Goal: Information Seeking & Learning: Learn about a topic

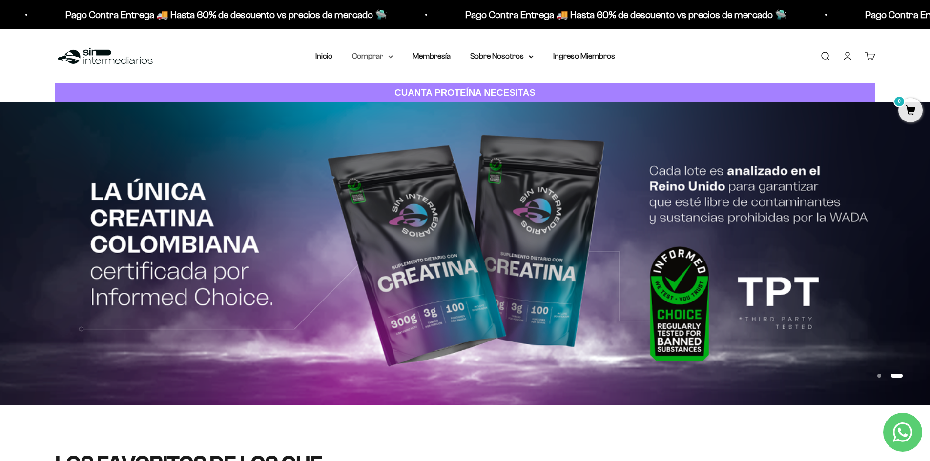
click at [386, 53] on summary "Comprar" at bounding box center [372, 56] width 41 height 13
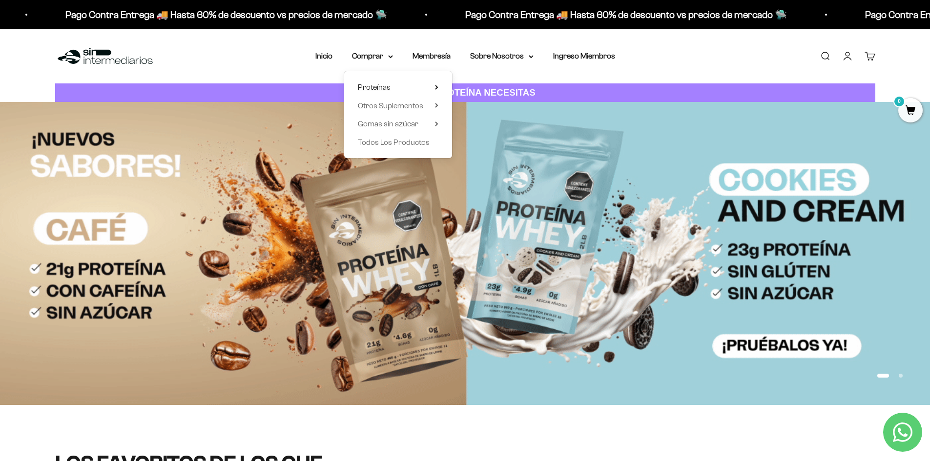
drag, startPoint x: 434, startPoint y: 83, endPoint x: 436, endPoint y: 89, distance: 5.9
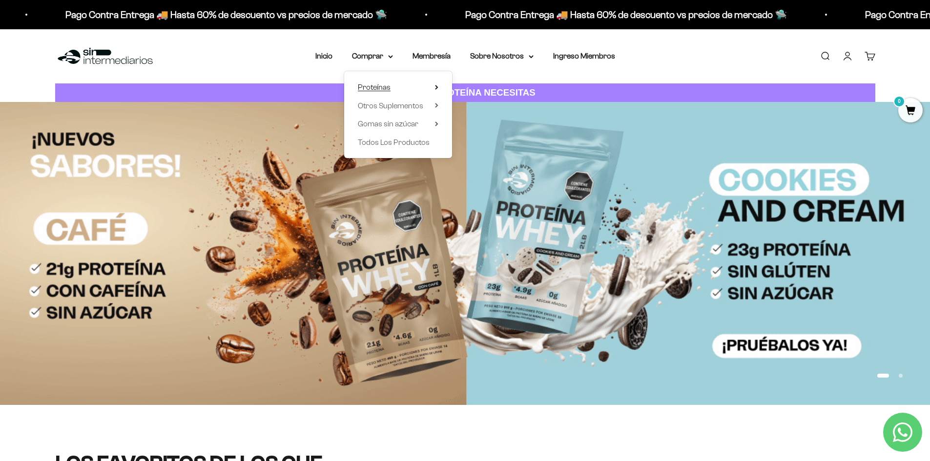
click at [436, 89] on summary "Proteínas" at bounding box center [398, 87] width 81 height 13
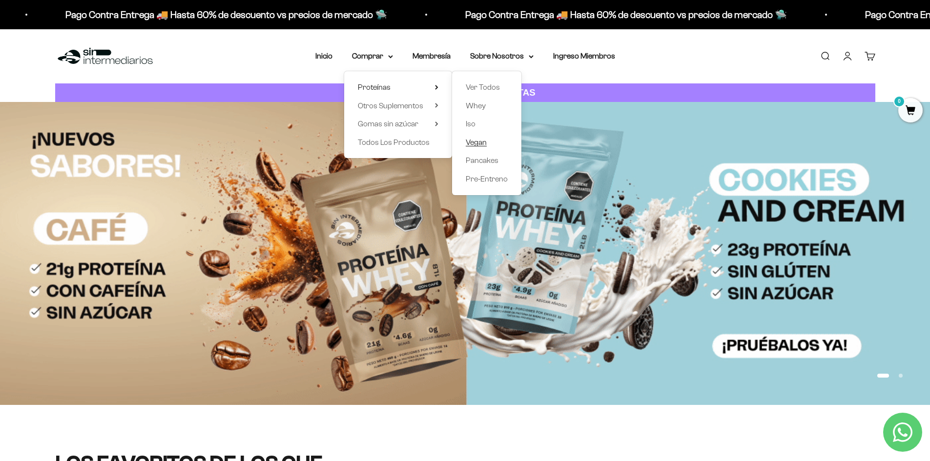
click at [486, 144] on span "Vegan" at bounding box center [476, 142] width 21 height 8
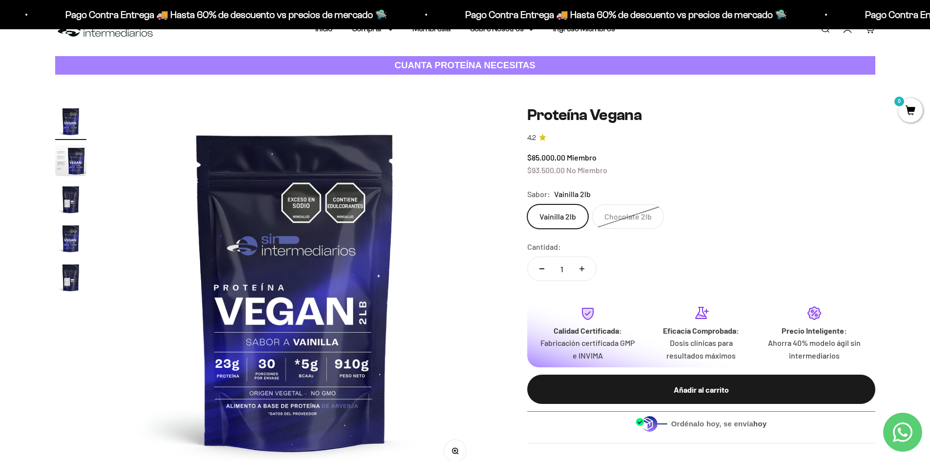
scroll to position [49, 0]
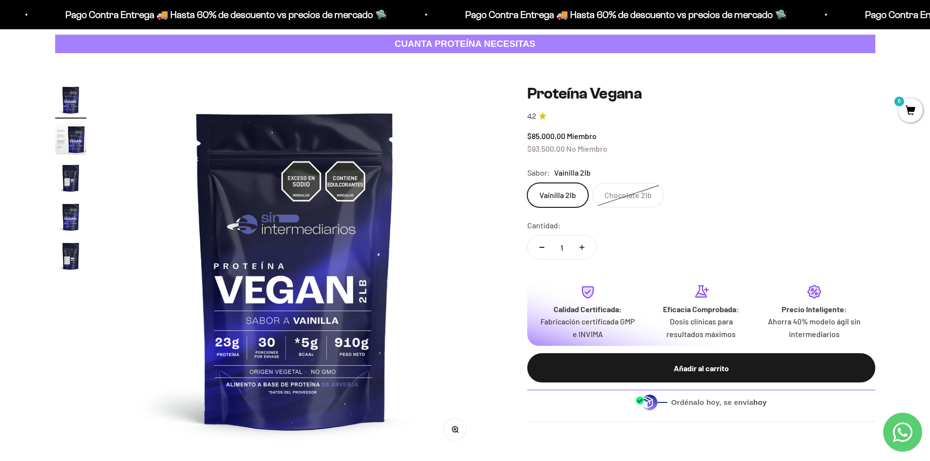
click at [72, 137] on img "Ir al artículo 2" at bounding box center [70, 139] width 31 height 31
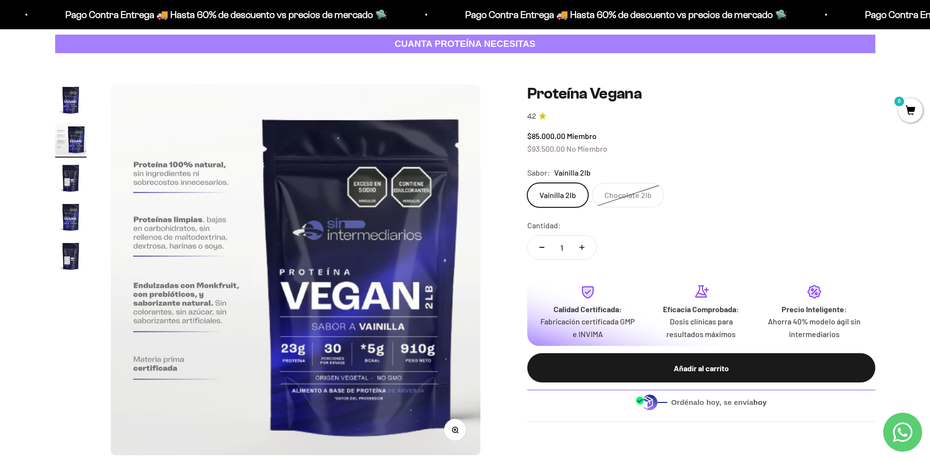
scroll to position [0, 382]
click at [74, 183] on img "Ir al artículo 3" at bounding box center [70, 178] width 31 height 31
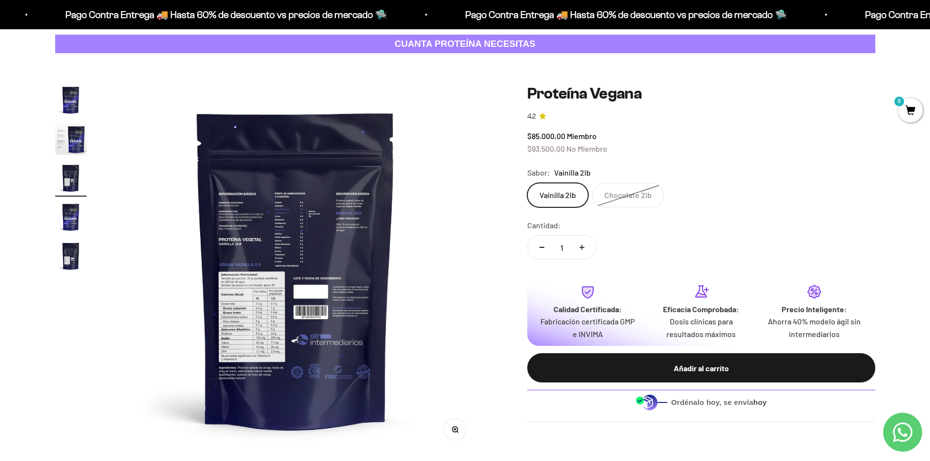
scroll to position [0, 765]
click at [249, 353] on img at bounding box center [295, 269] width 371 height 371
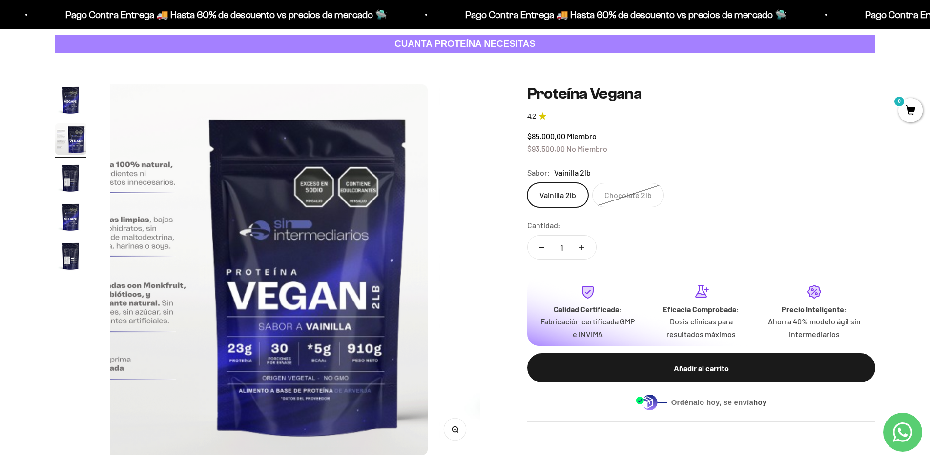
scroll to position [0, 382]
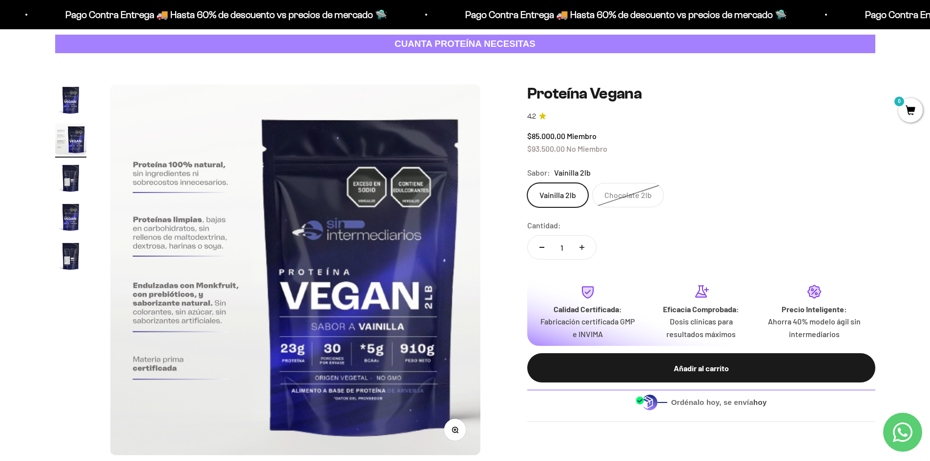
click at [65, 185] on img "Ir al artículo 3" at bounding box center [70, 178] width 31 height 31
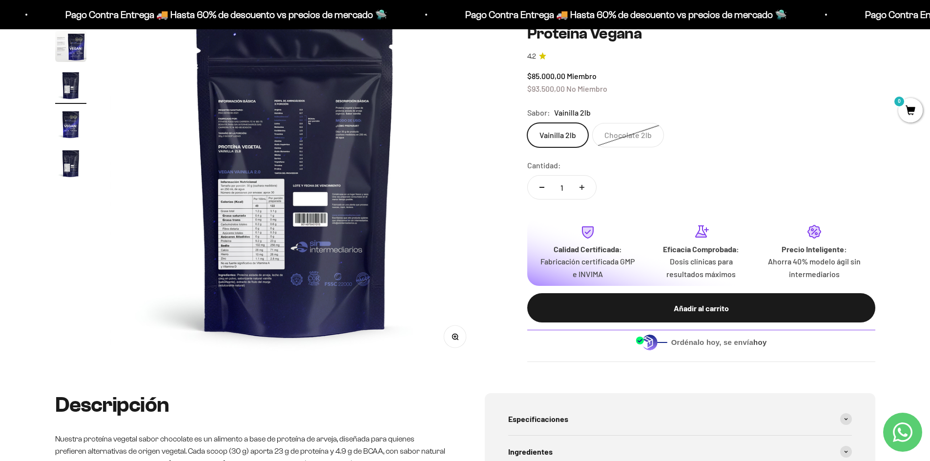
scroll to position [146, 0]
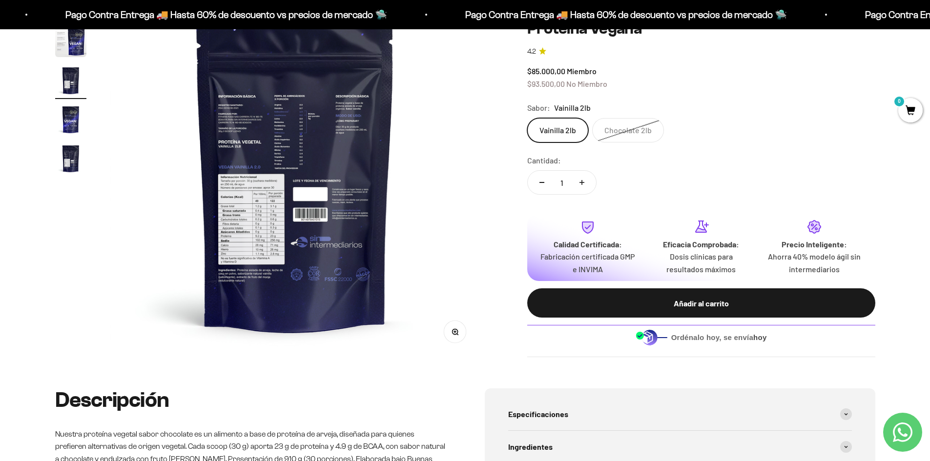
click at [456, 324] on button "Zoom" at bounding box center [455, 332] width 22 height 22
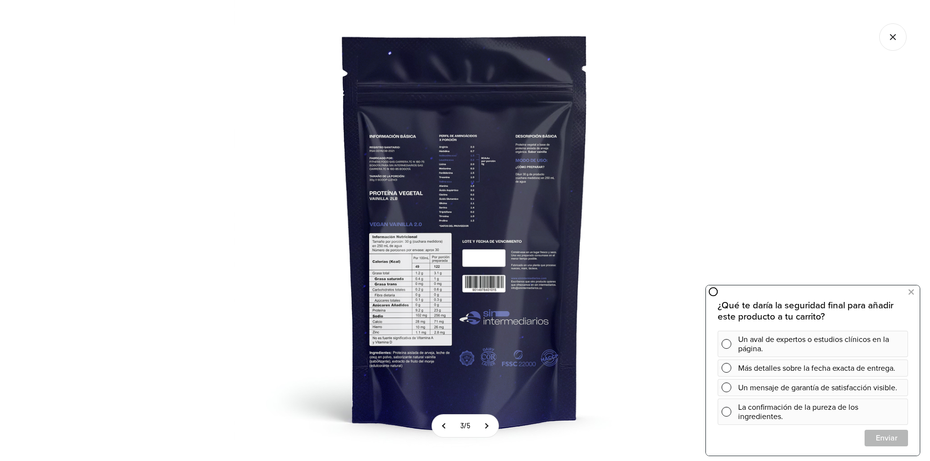
click at [432, 332] on img at bounding box center [464, 230] width 461 height 461
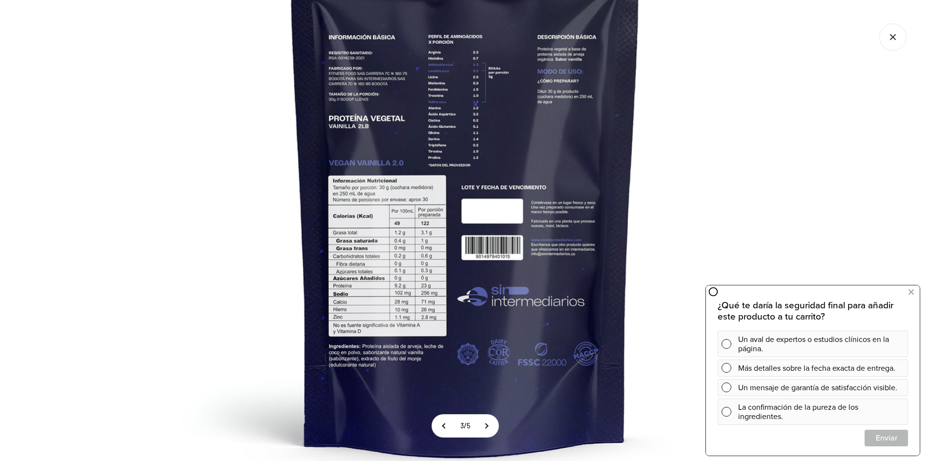
click at [373, 356] on img at bounding box center [465, 171] width 659 height 659
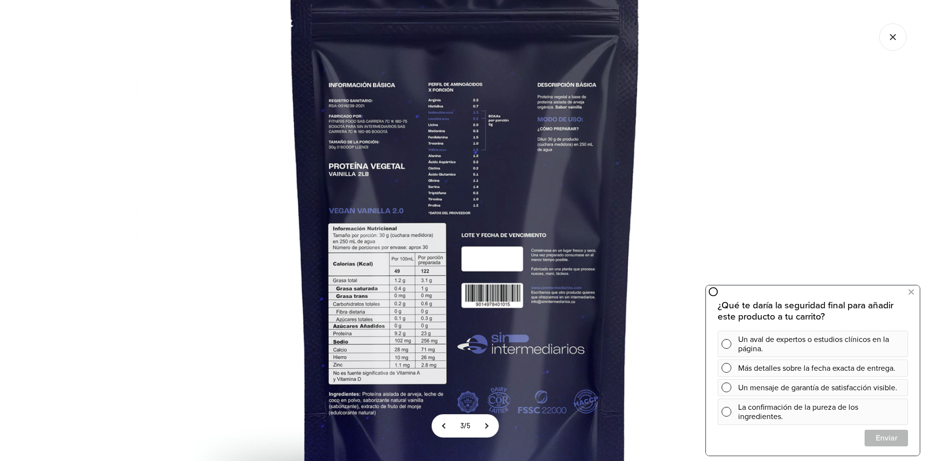
click at [377, 295] on img at bounding box center [465, 219] width 659 height 659
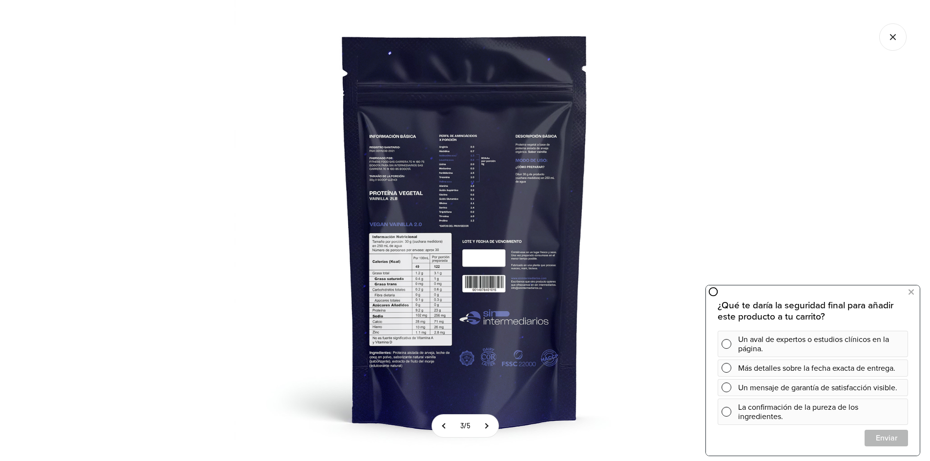
click at [891, 34] on icon "Cerrar galería" at bounding box center [892, 36] width 27 height 27
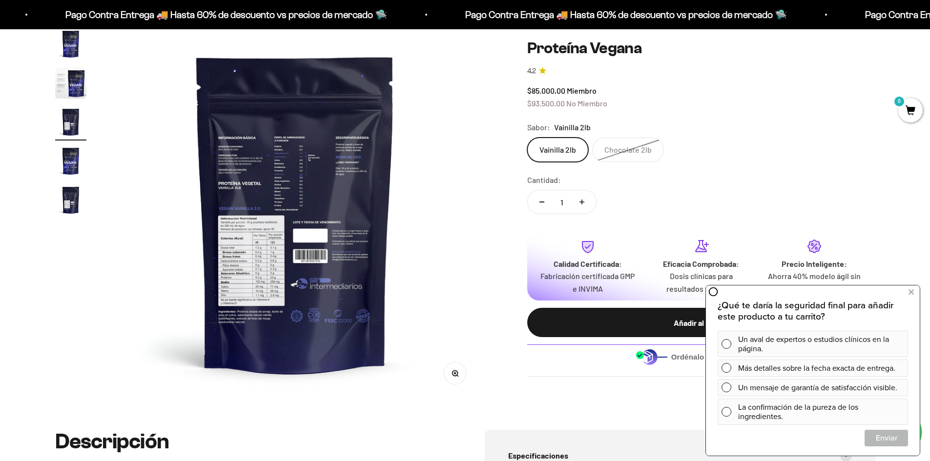
scroll to position [49, 0]
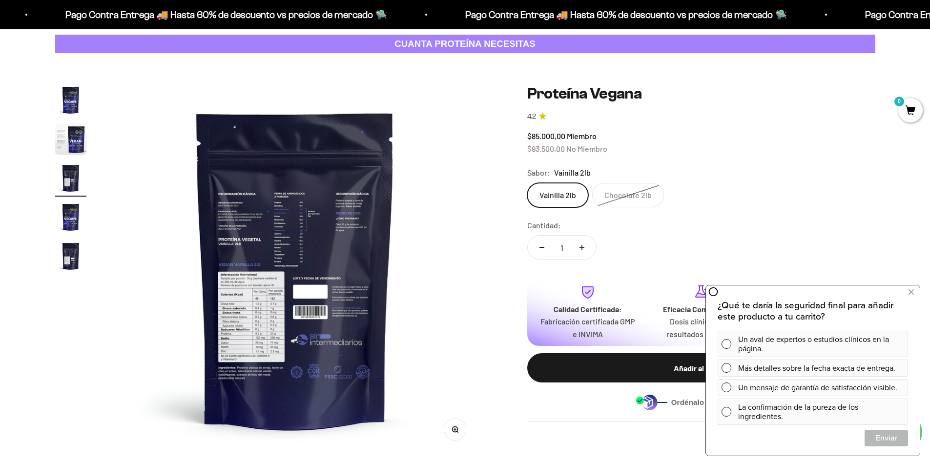
click at [68, 130] on img "Ir al artículo 2" at bounding box center [70, 139] width 31 height 31
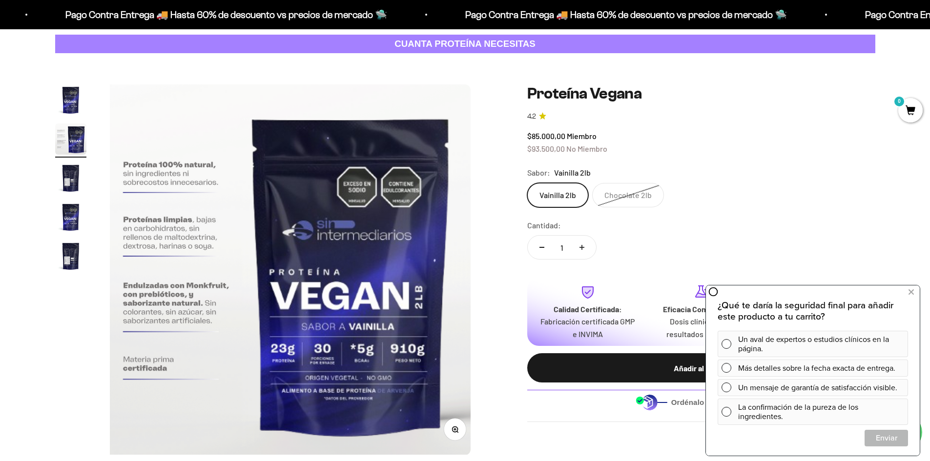
scroll to position [0, 382]
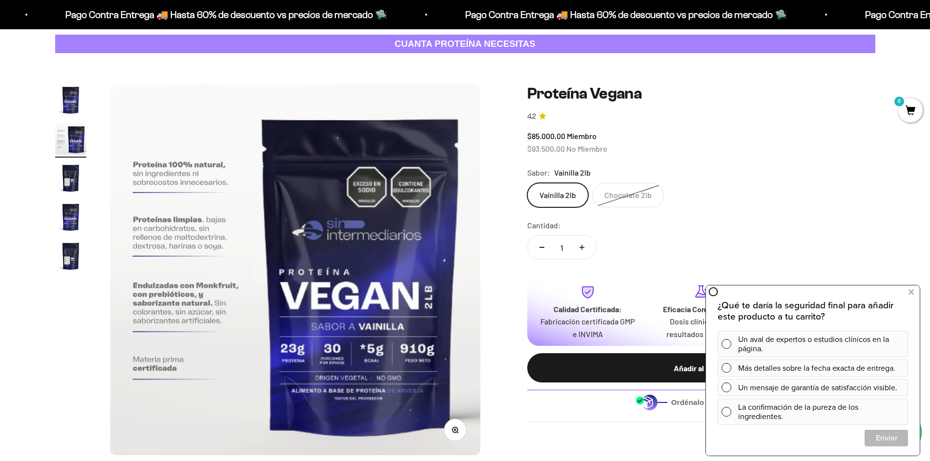
click at [62, 178] on img "Ir al artículo 3" at bounding box center [70, 178] width 31 height 31
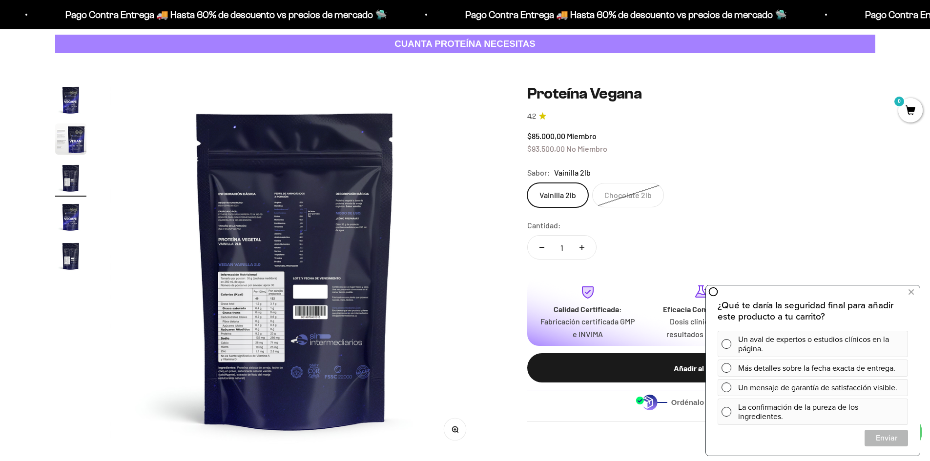
click at [274, 337] on img at bounding box center [295, 269] width 371 height 371
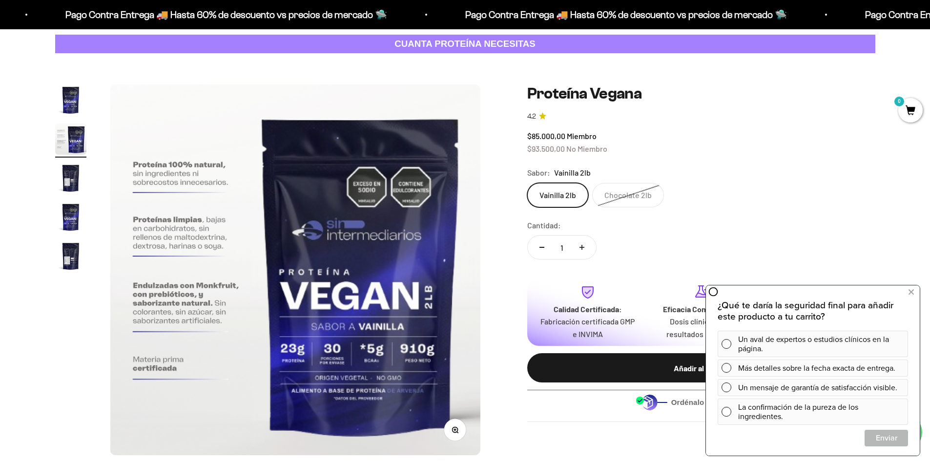
click at [74, 185] on img "Ir al artículo 3" at bounding box center [70, 178] width 31 height 31
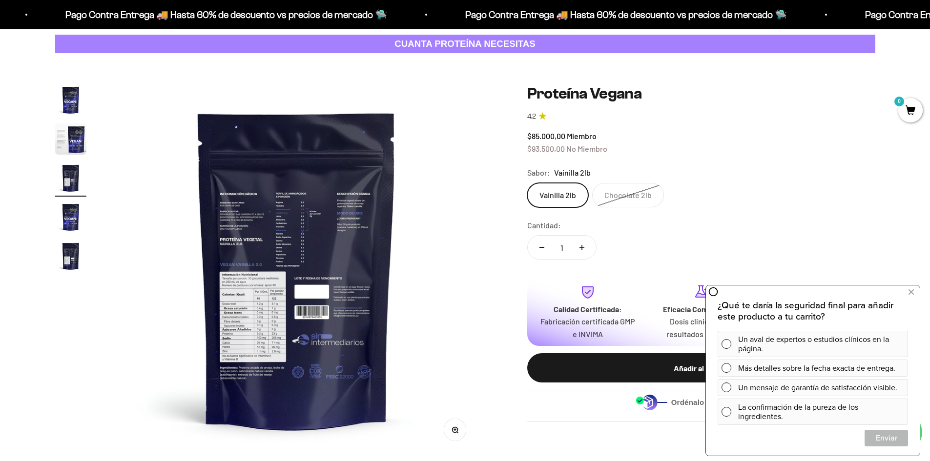
scroll to position [0, 765]
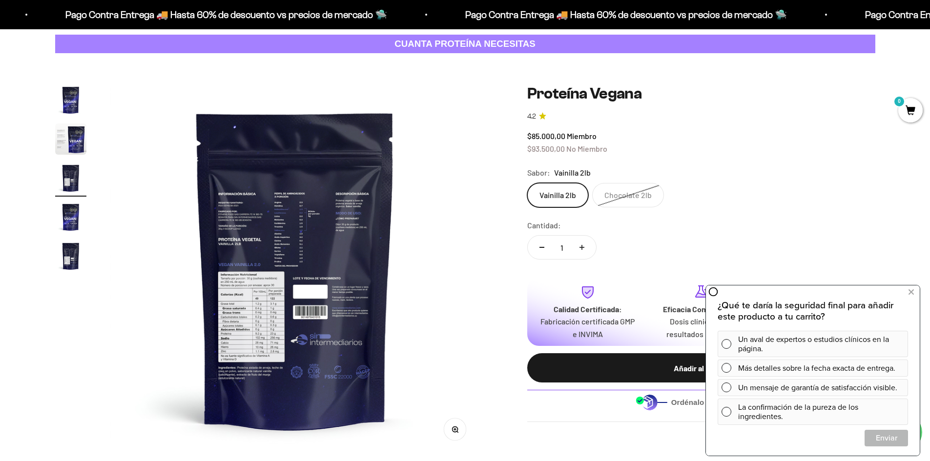
click at [451, 424] on button "Zoom" at bounding box center [455, 430] width 22 height 22
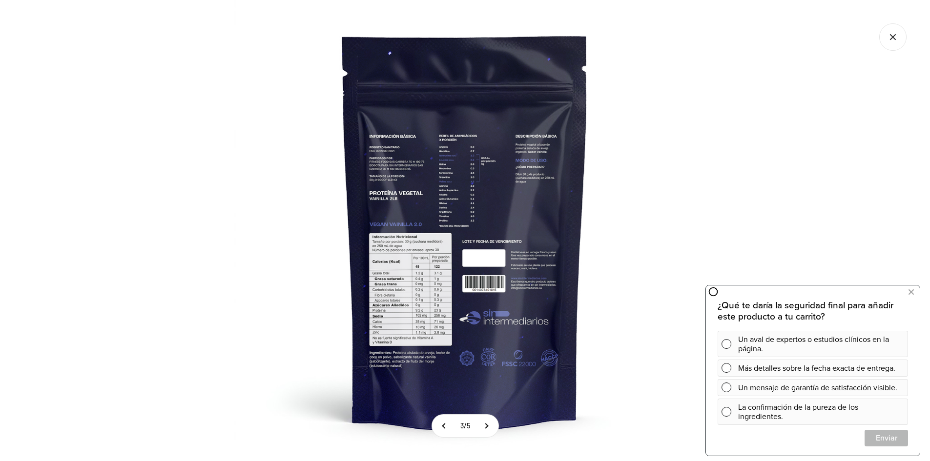
click at [403, 221] on img at bounding box center [464, 230] width 461 height 461
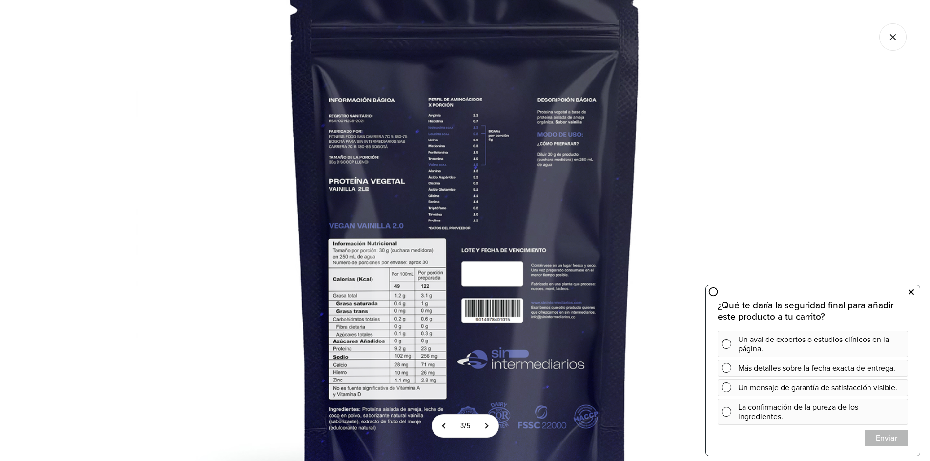
click at [915, 288] on button at bounding box center [911, 293] width 18 height 16
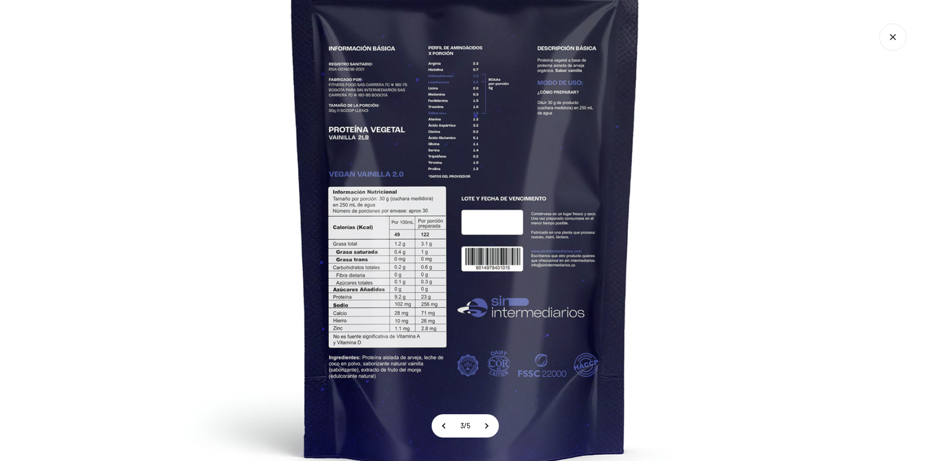
click at [533, 287] on img at bounding box center [465, 183] width 659 height 659
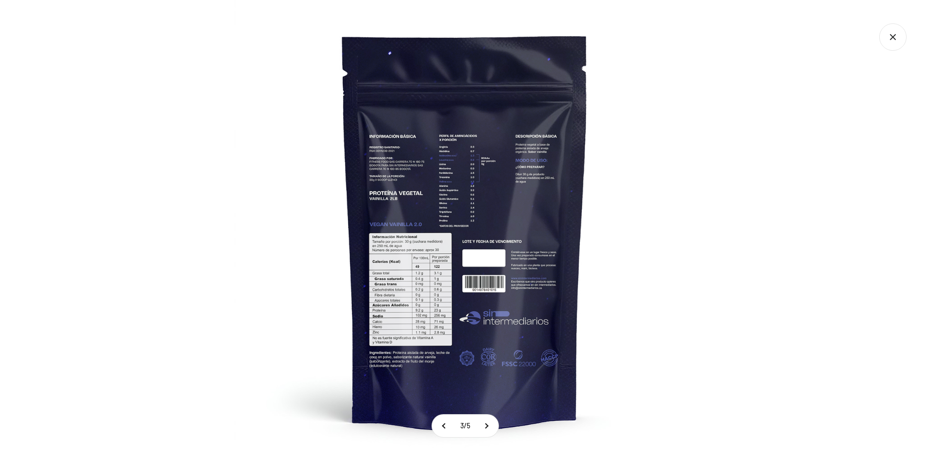
click at [884, 34] on icon "Cerrar galería" at bounding box center [892, 36] width 27 height 27
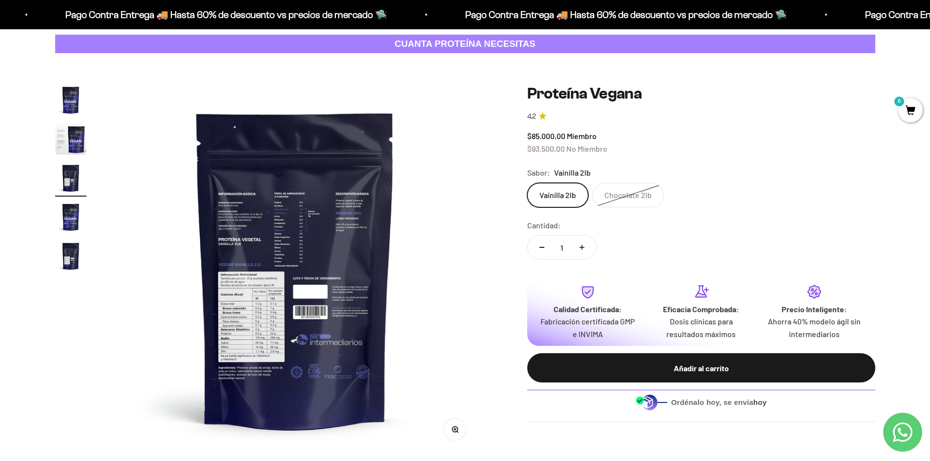
click at [73, 219] on img "Ir al artículo 4" at bounding box center [70, 217] width 31 height 31
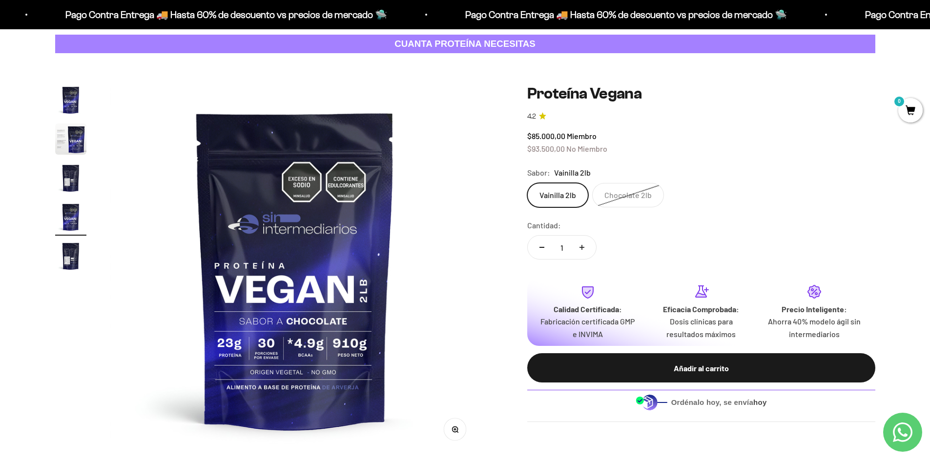
scroll to position [0, 1147]
click at [78, 258] on img "Ir al artículo 5" at bounding box center [70, 256] width 31 height 31
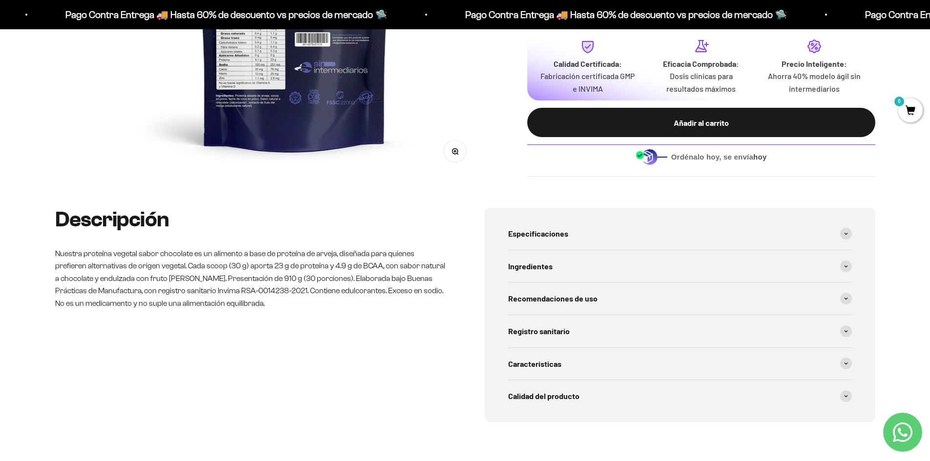
scroll to position [342, 0]
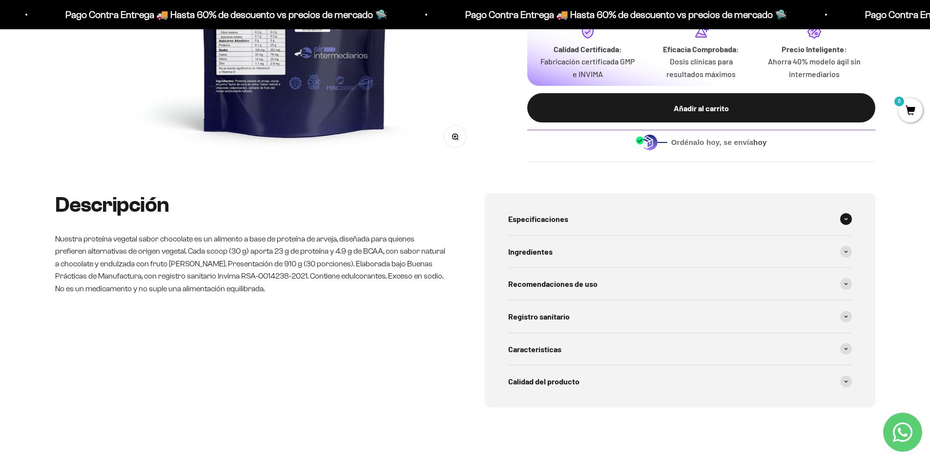
click at [794, 212] on div "Especificaciones" at bounding box center [680, 219] width 344 height 32
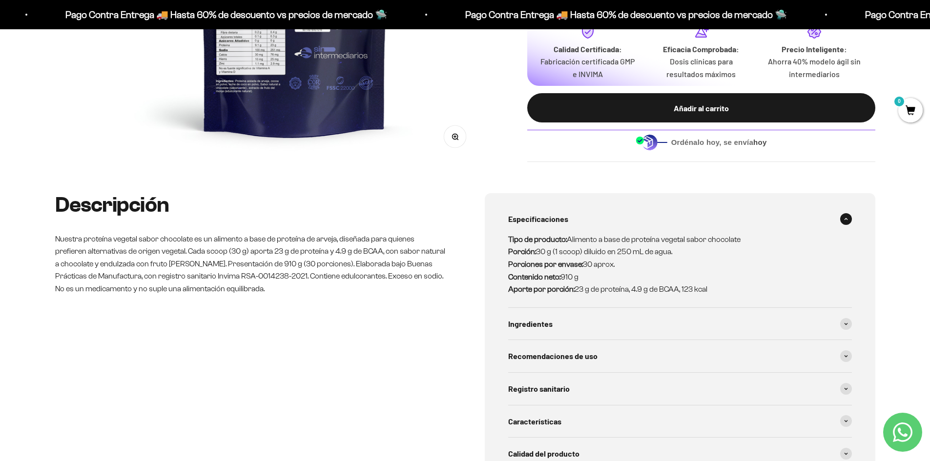
click at [794, 211] on div "Especificaciones" at bounding box center [680, 219] width 344 height 32
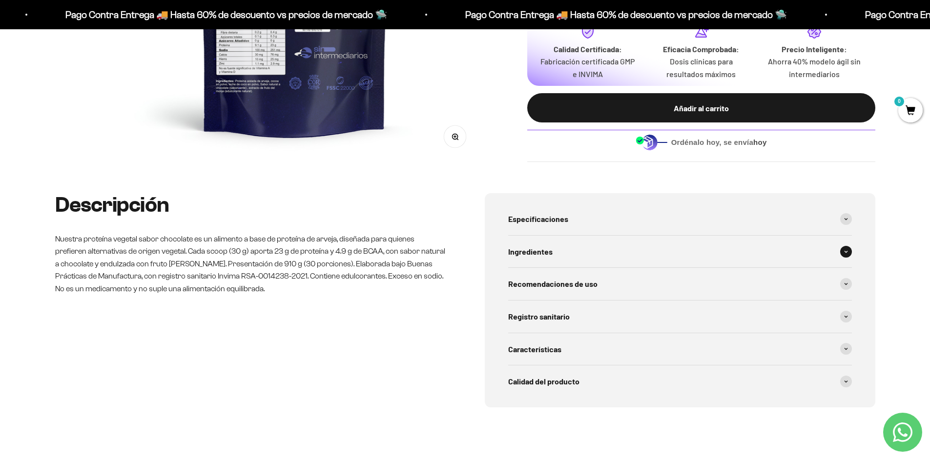
click at [767, 247] on div "Ingredientes" at bounding box center [680, 252] width 344 height 32
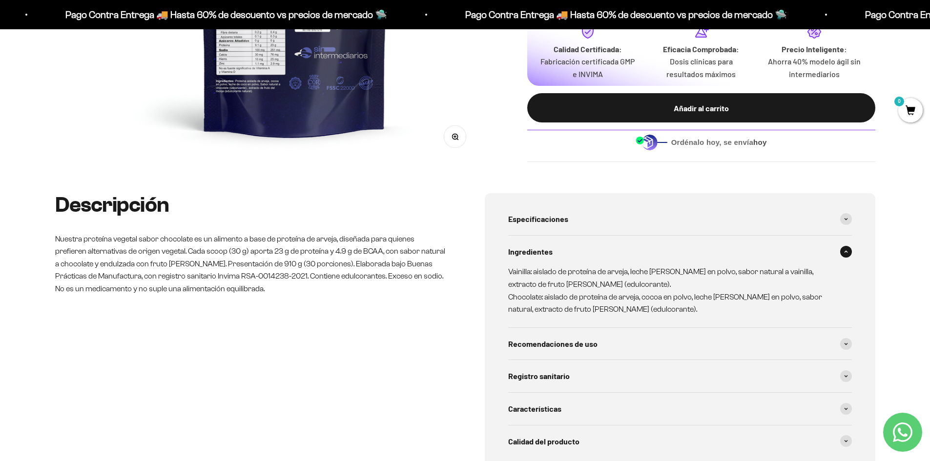
click at [767, 247] on div "Ingredientes" at bounding box center [680, 252] width 344 height 32
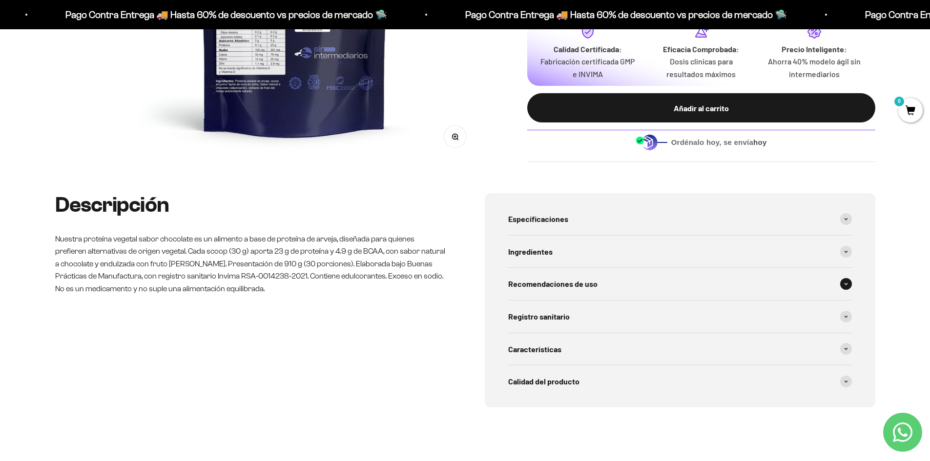
click at [704, 275] on div "Recomendaciones de uso" at bounding box center [680, 284] width 344 height 32
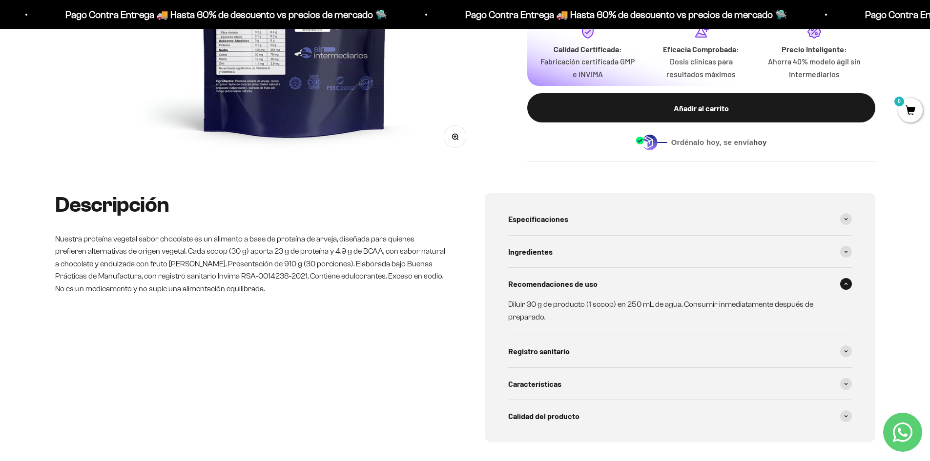
click at [704, 275] on div "Recomendaciones de uso" at bounding box center [680, 284] width 344 height 32
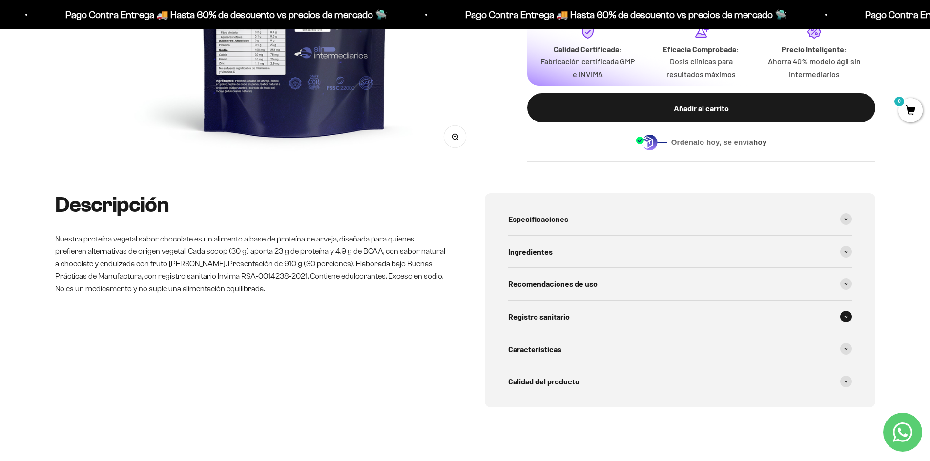
click at [685, 305] on div "Registro sanitario" at bounding box center [680, 317] width 344 height 32
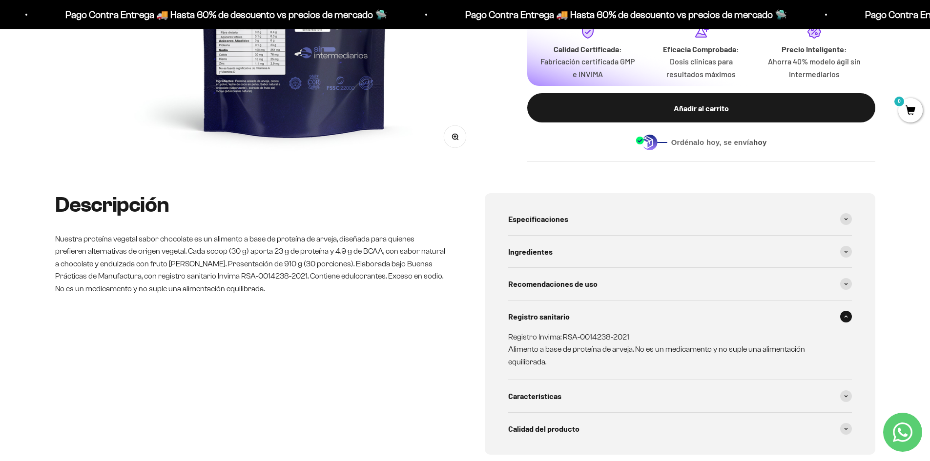
scroll to position [391, 0]
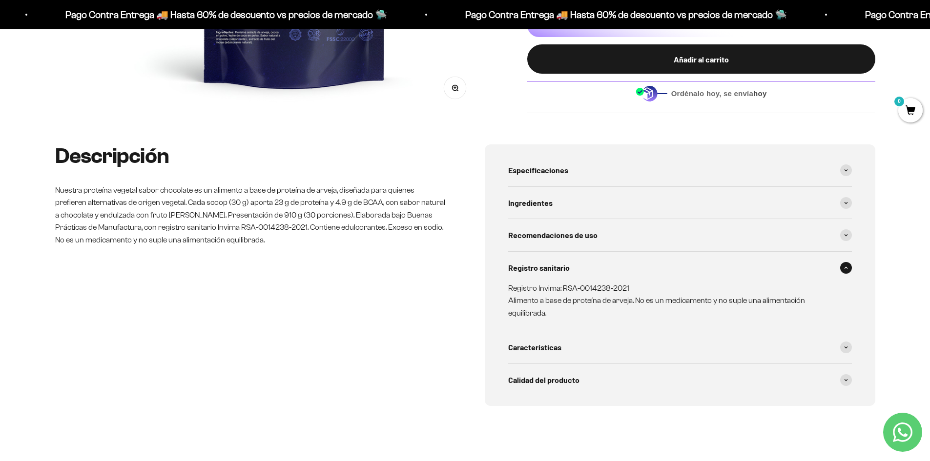
click at [683, 294] on p "Registro Invima: RSA-0014238-2021 Alimento a base de proteína de arveja. No es …" at bounding box center [674, 301] width 332 height 38
click at [837, 270] on div "Registro sanitario" at bounding box center [680, 268] width 344 height 32
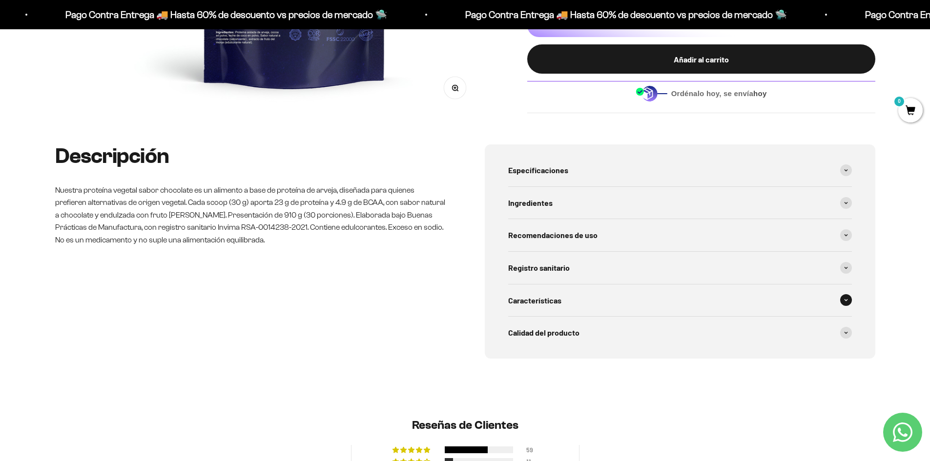
click at [724, 287] on div "Características" at bounding box center [680, 301] width 344 height 32
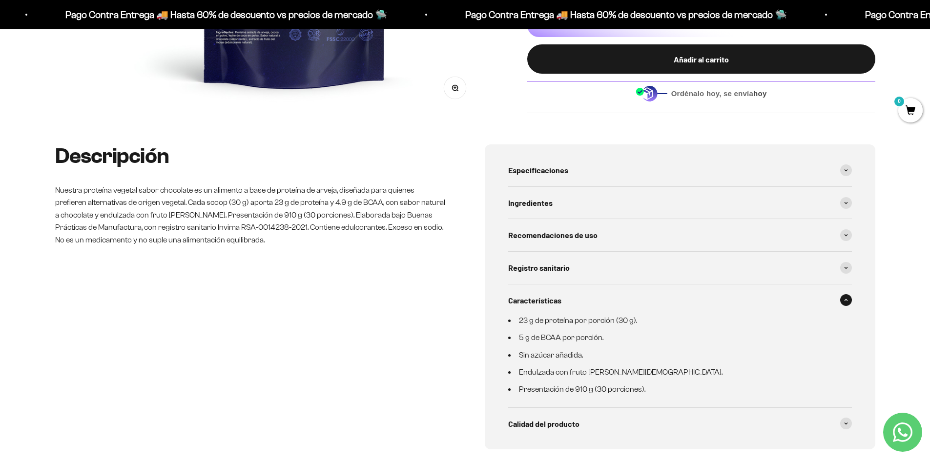
click at [803, 290] on div "Características" at bounding box center [680, 301] width 344 height 32
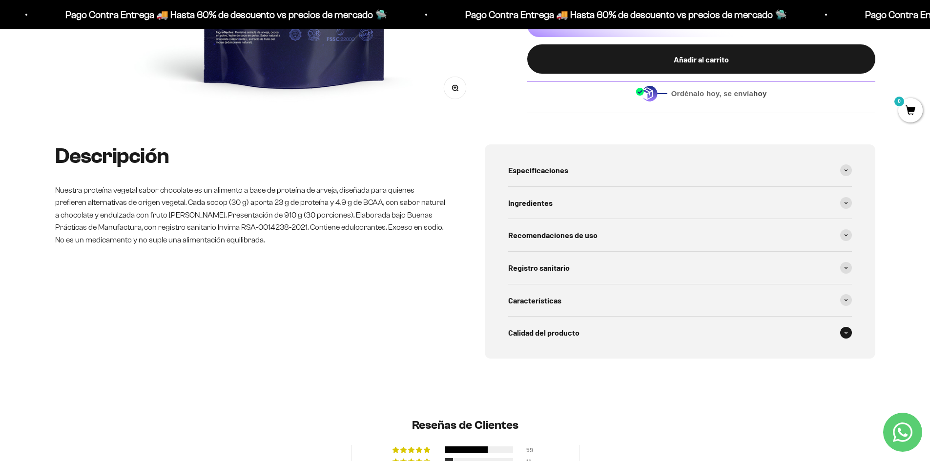
click at [677, 339] on div "Calidad del producto" at bounding box center [680, 333] width 344 height 32
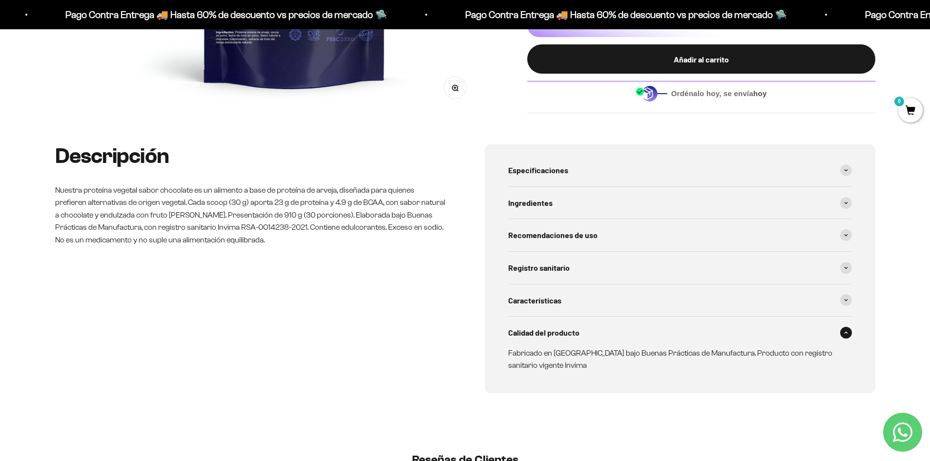
click at [677, 338] on div "Calidad del producto" at bounding box center [680, 333] width 344 height 32
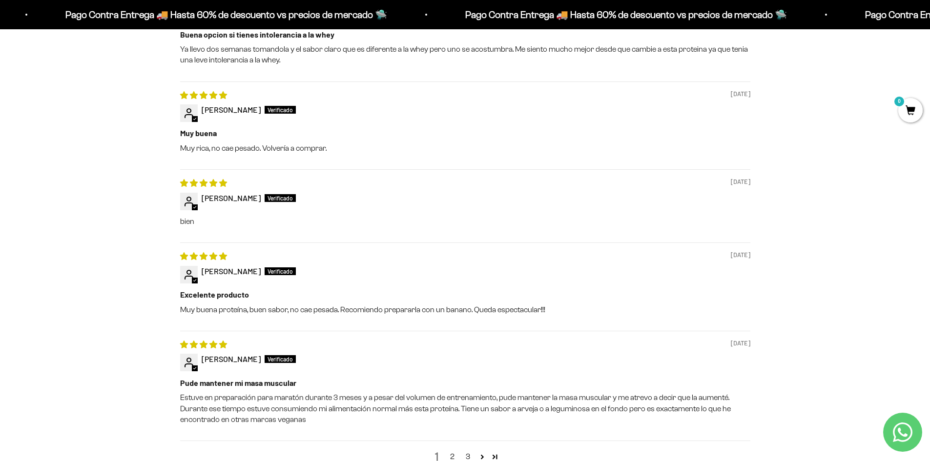
scroll to position [1172, 0]
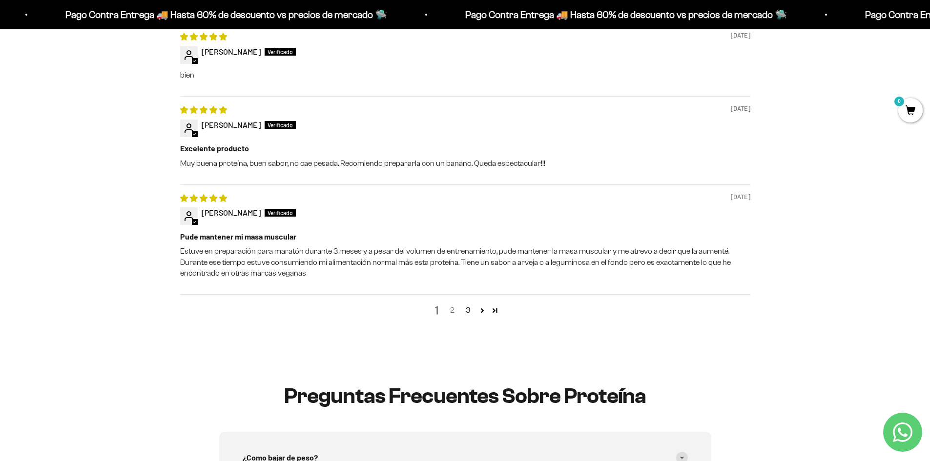
click at [448, 312] on link "2" at bounding box center [453, 311] width 16 height 12
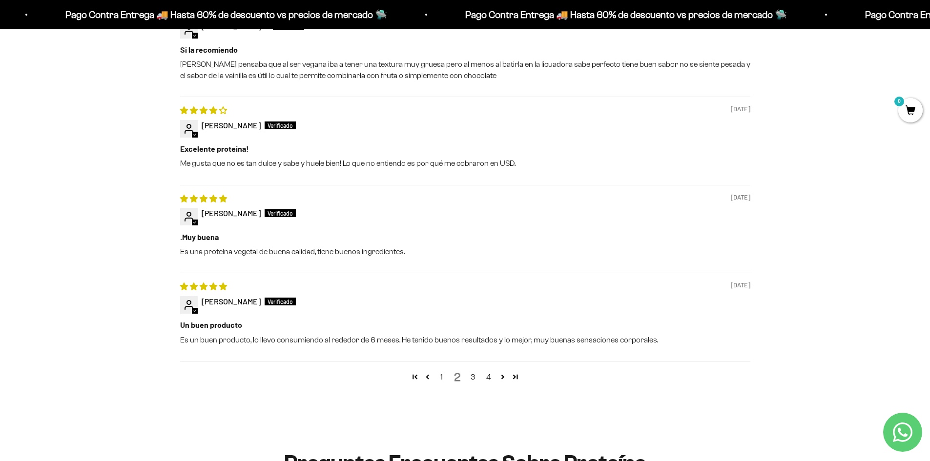
scroll to position [1105, 0]
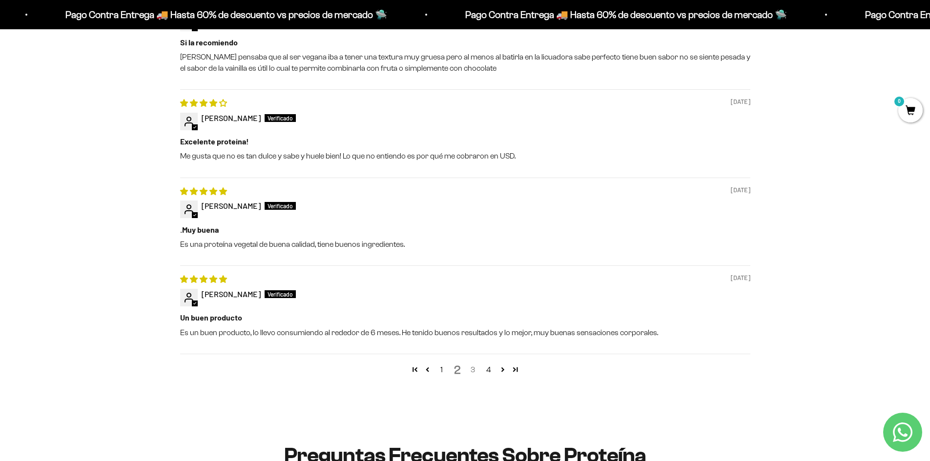
click at [471, 374] on link "3" at bounding box center [473, 370] width 16 height 12
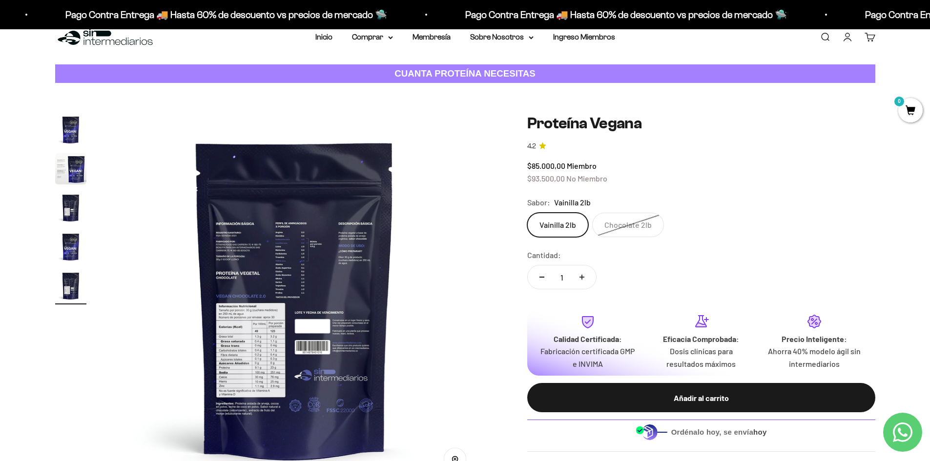
scroll to position [0, 0]
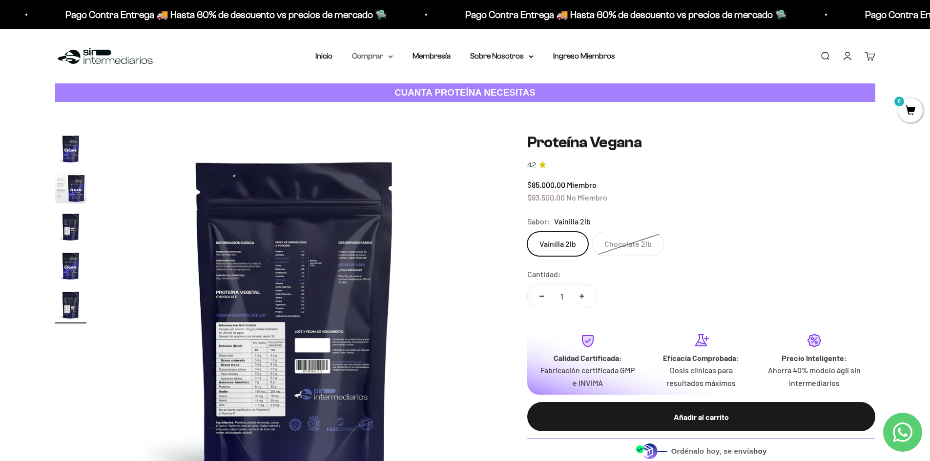
click at [390, 53] on summary "Comprar" at bounding box center [372, 56] width 41 height 13
click at [435, 126] on icon at bounding box center [436, 124] width 3 height 5
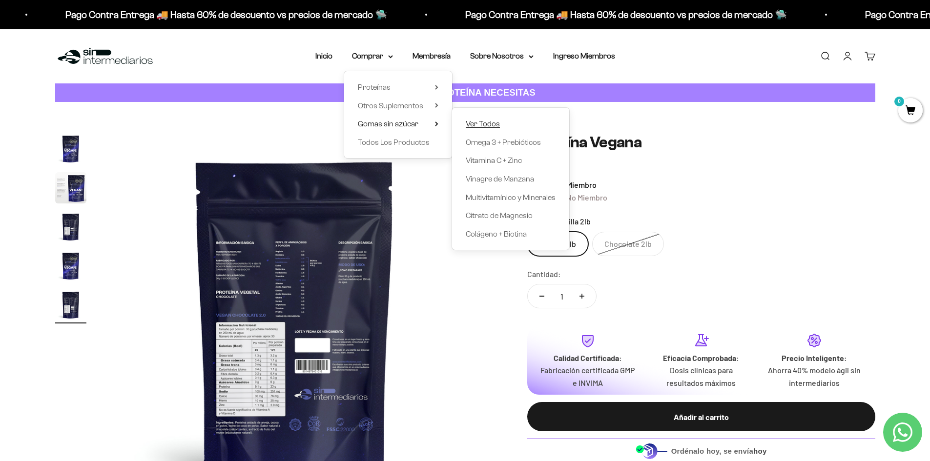
click at [506, 126] on link "Ver Todos" at bounding box center [511, 124] width 90 height 13
